Goal: Task Accomplishment & Management: Use online tool/utility

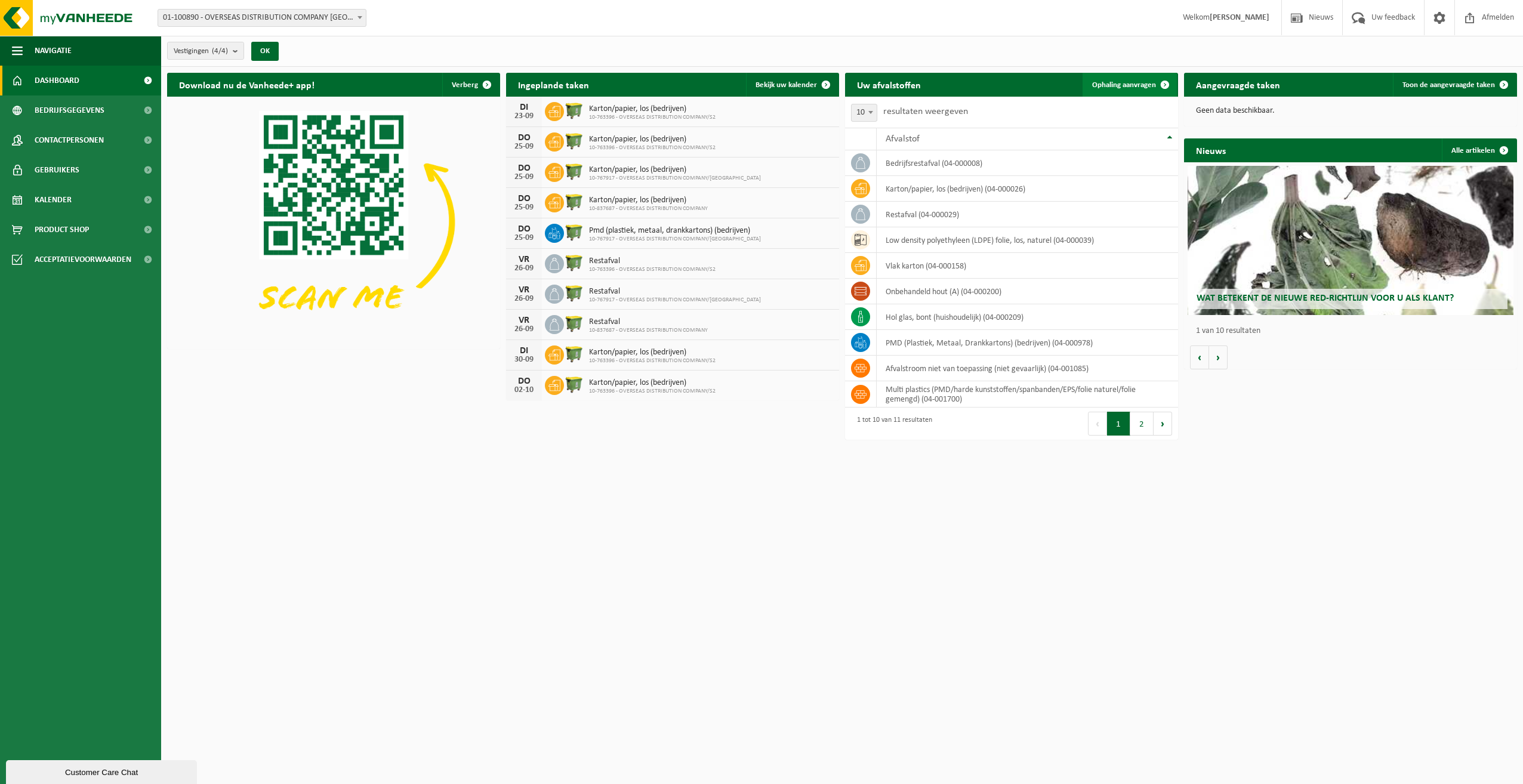
click at [1132, 81] on span "Ophaling aanvragen" at bounding box center [1124, 84] width 64 height 8
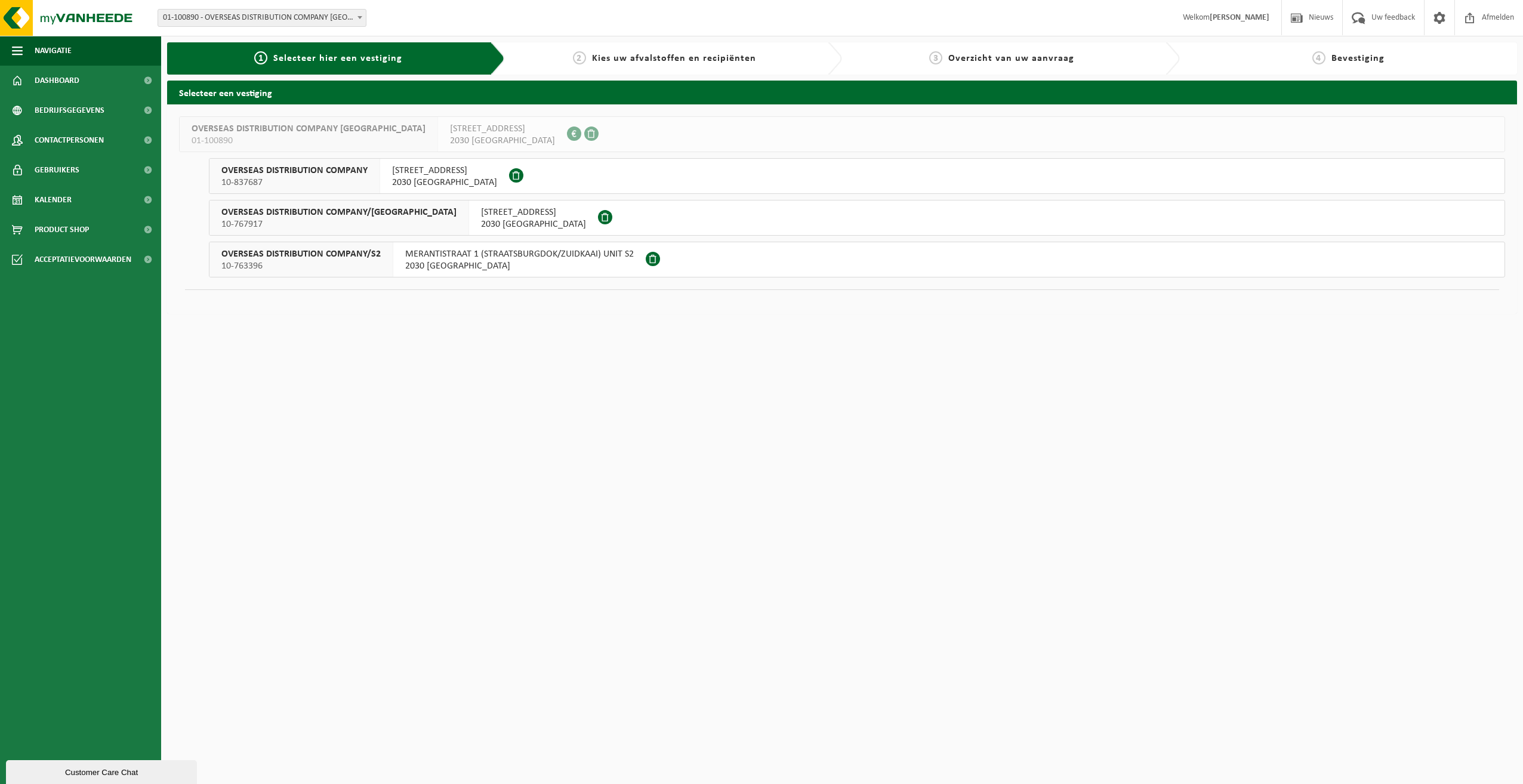
click at [534, 259] on span "MERANTISTRAAT 1 (STRAATSBURGDOK/ZUIDKAAI) UNIT S2" at bounding box center [519, 254] width 229 height 12
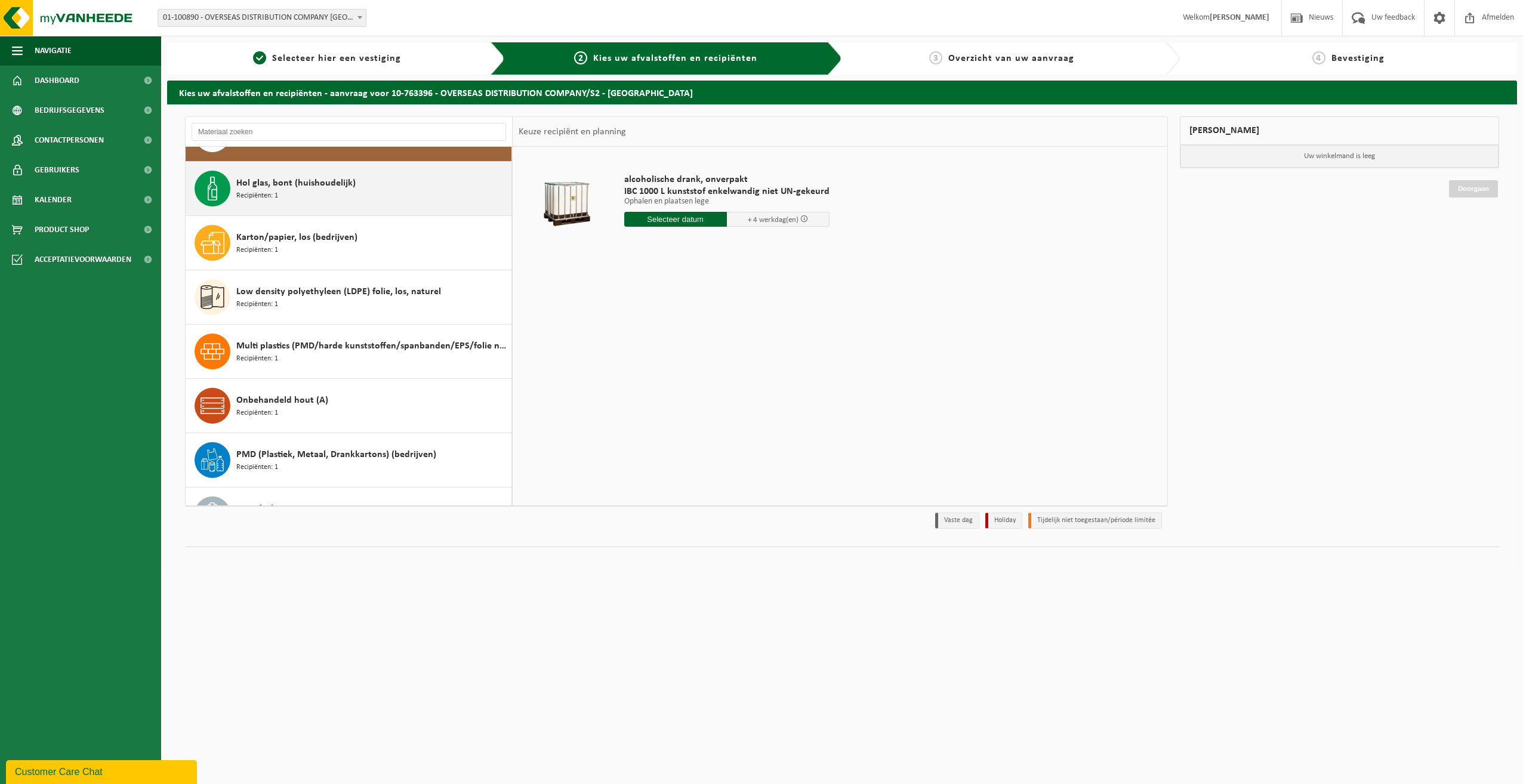
scroll to position [60, 0]
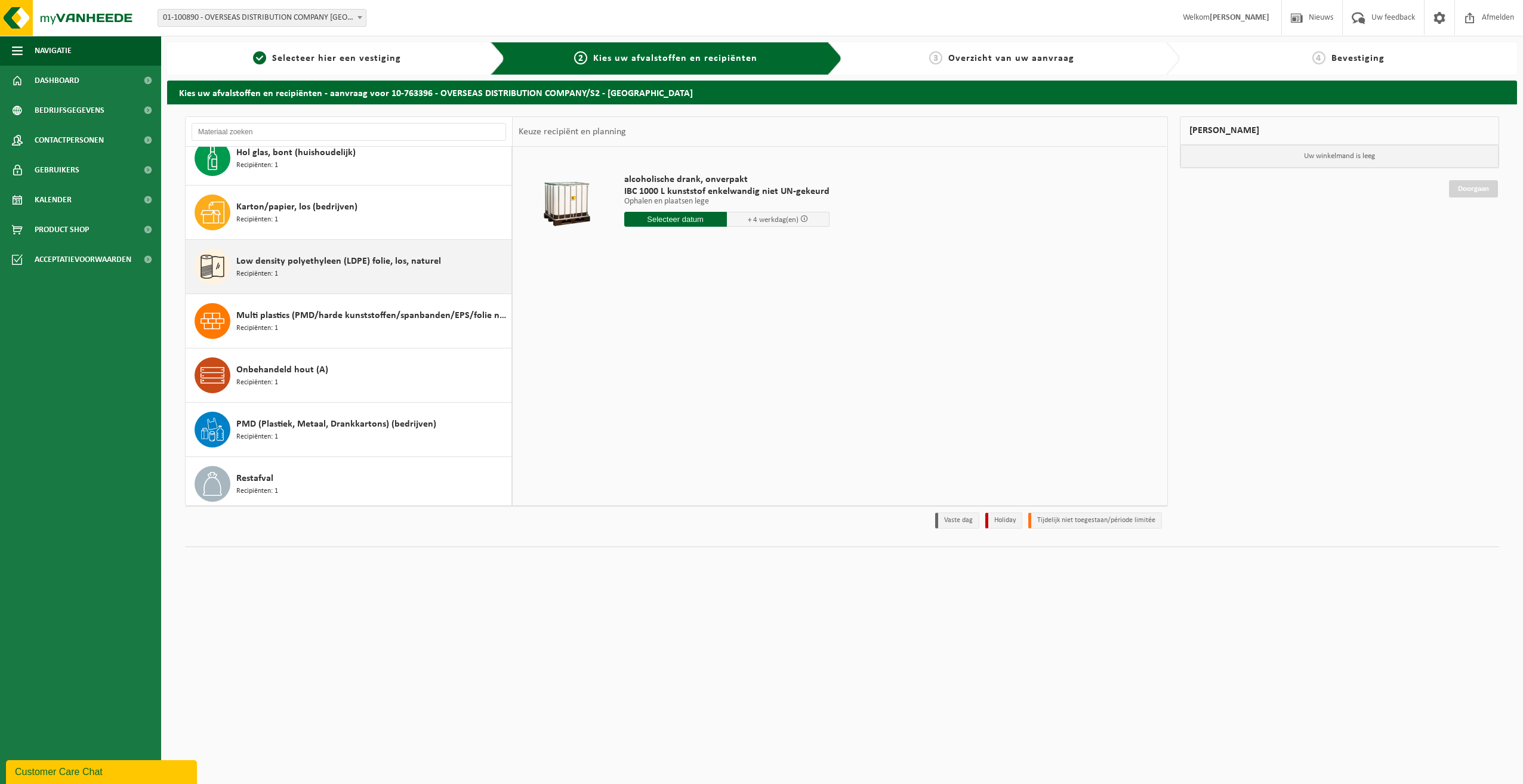
click at [393, 270] on div "Low density polyethyleen (LDPE) folie, los, naturel Recipiënten: 1" at bounding box center [372, 267] width 272 height 36
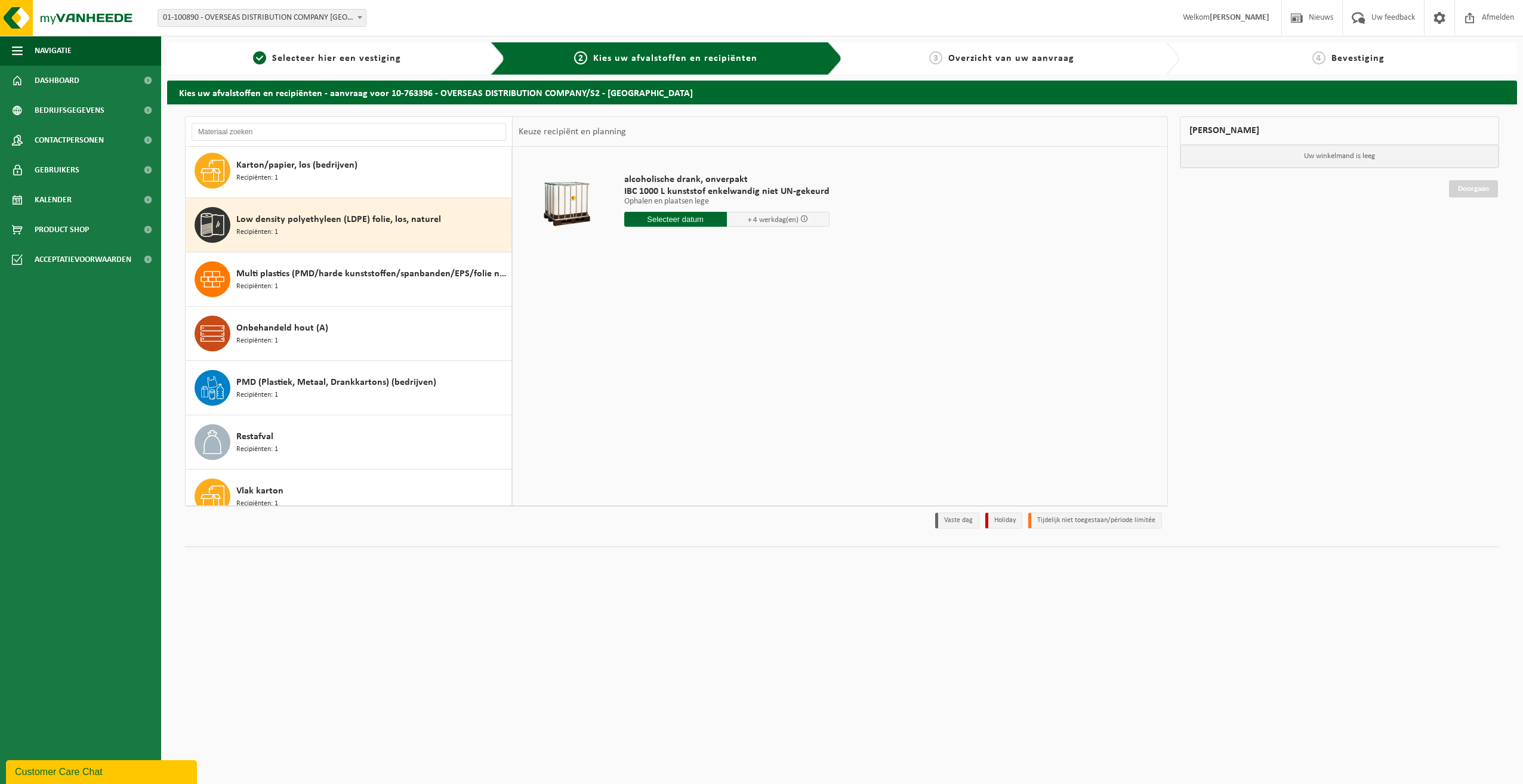
scroll to position [129, 0]
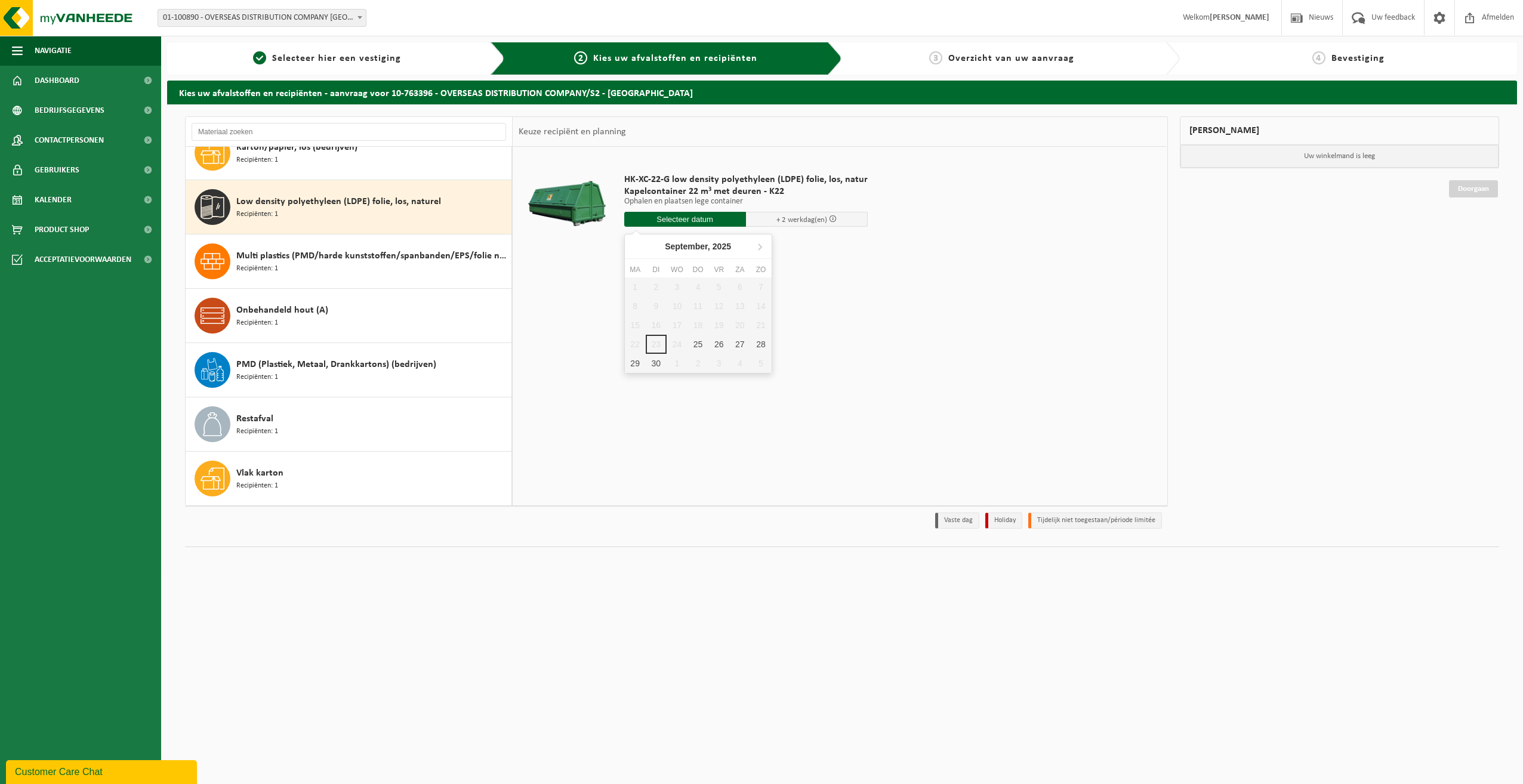
click at [655, 219] on input "text" at bounding box center [685, 219] width 121 height 15
click at [702, 344] on div "25" at bounding box center [698, 344] width 21 height 19
type input "Van 2025-09-25"
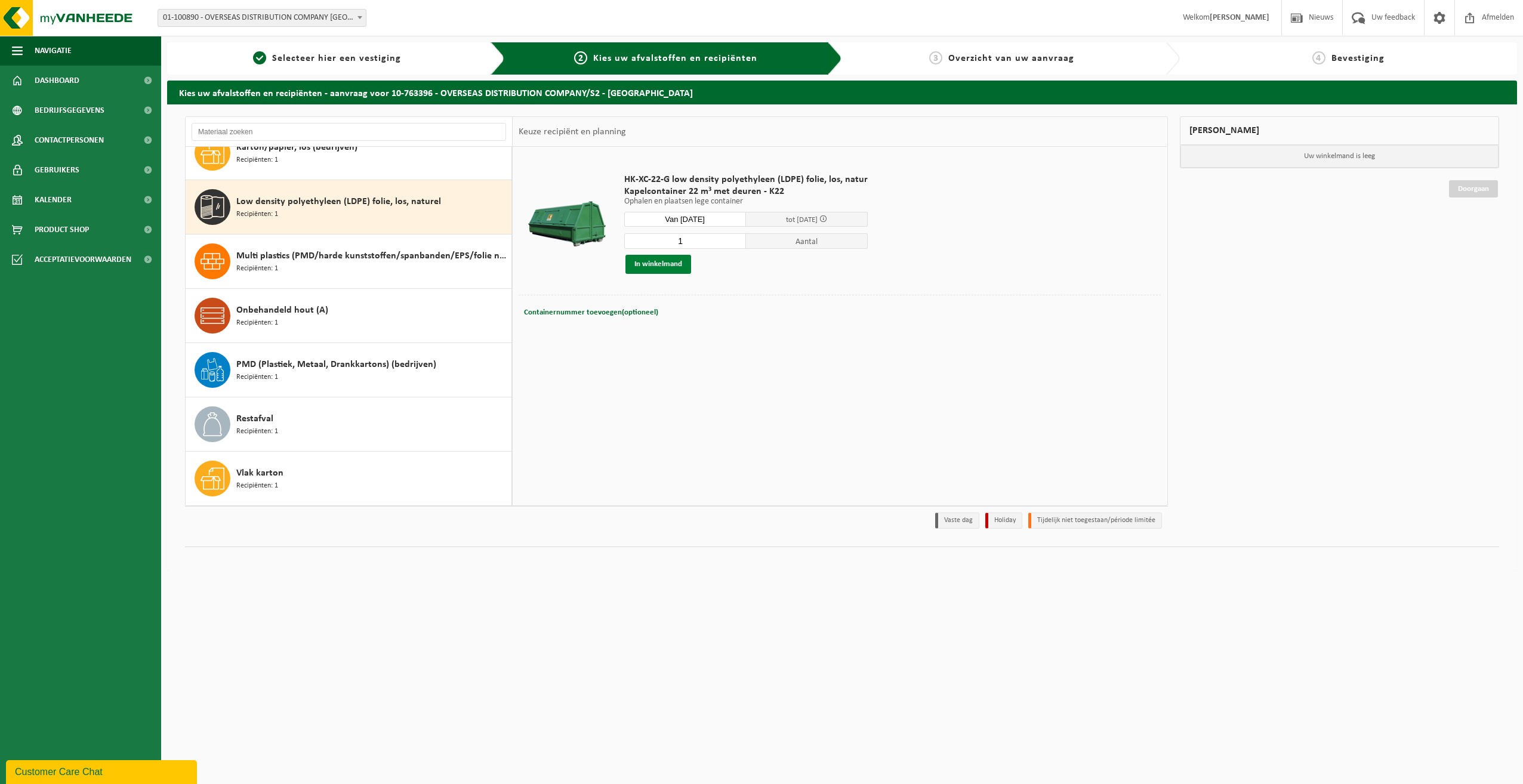
click at [673, 264] on button "In winkelmand" at bounding box center [658, 264] width 66 height 19
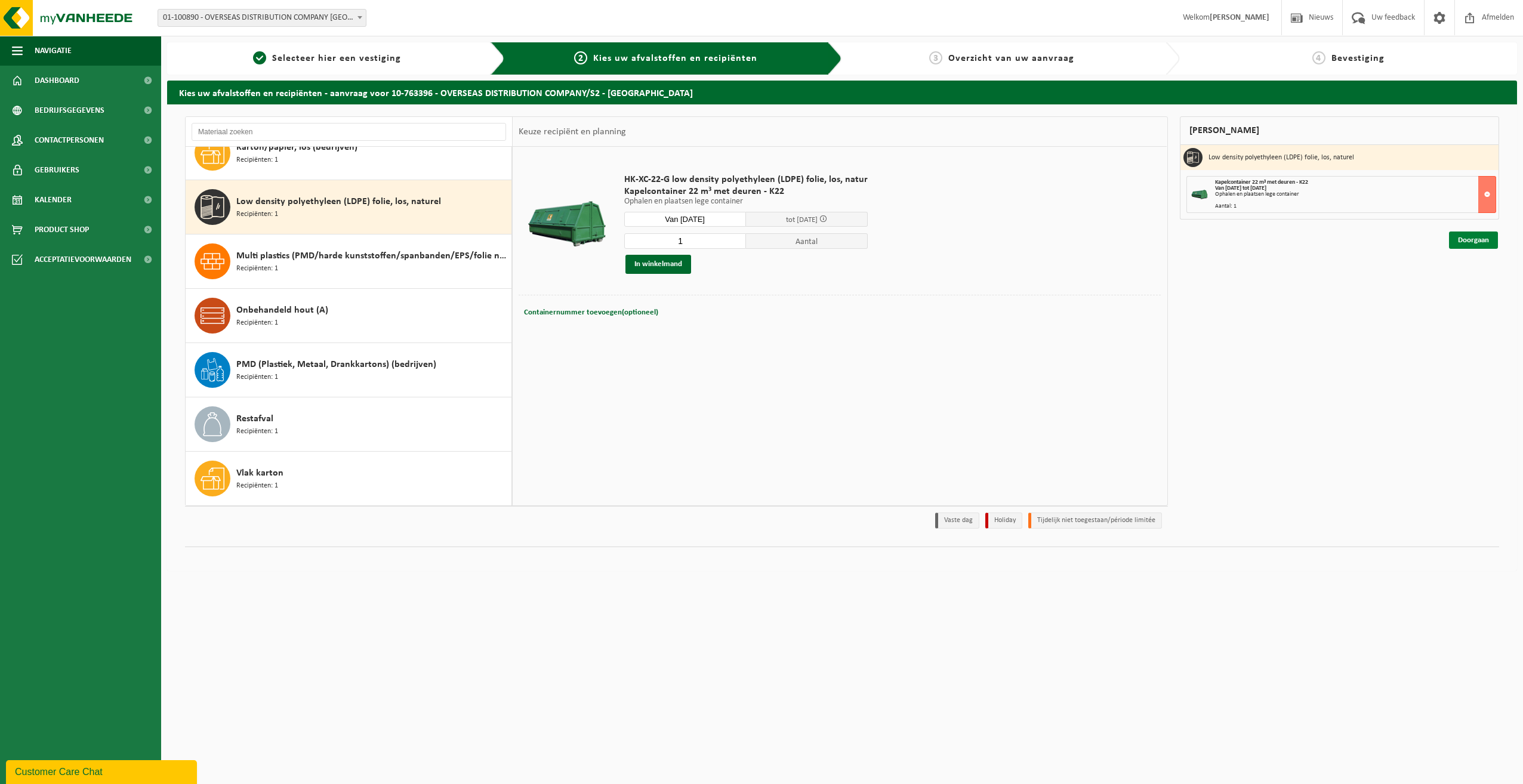
click at [1468, 242] on link "Doorgaan" at bounding box center [1474, 240] width 49 height 18
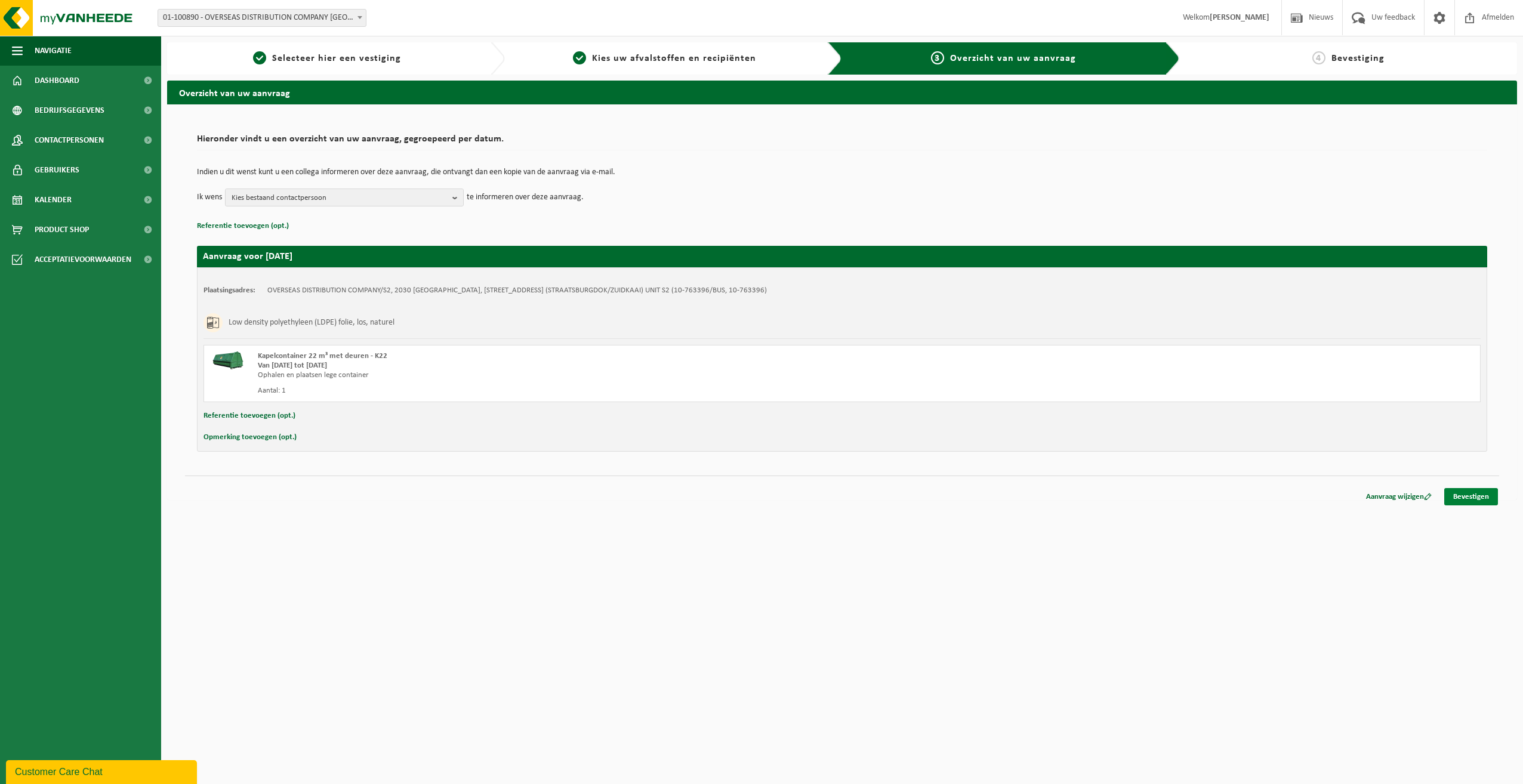
click at [1475, 497] on link "Bevestigen" at bounding box center [1471, 497] width 54 height 18
